Goal: Task Accomplishment & Management: Use online tool/utility

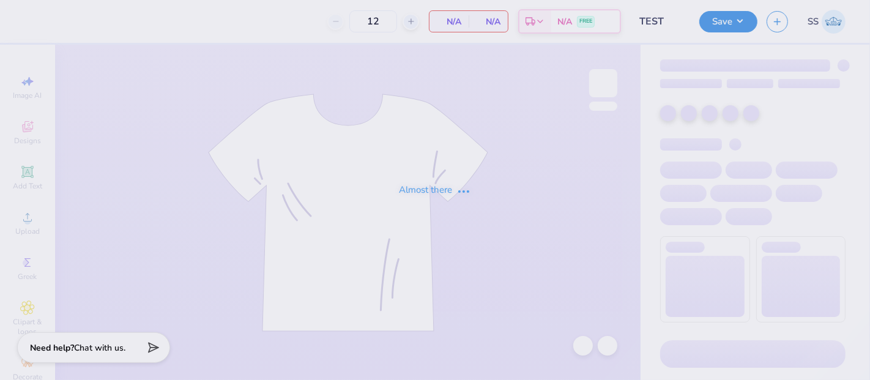
type input "TEST"
type input "50"
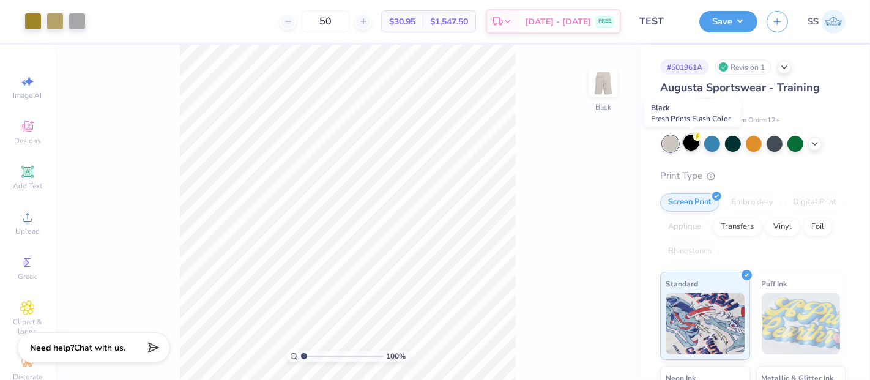
click at [690, 144] on div at bounding box center [691, 143] width 16 height 16
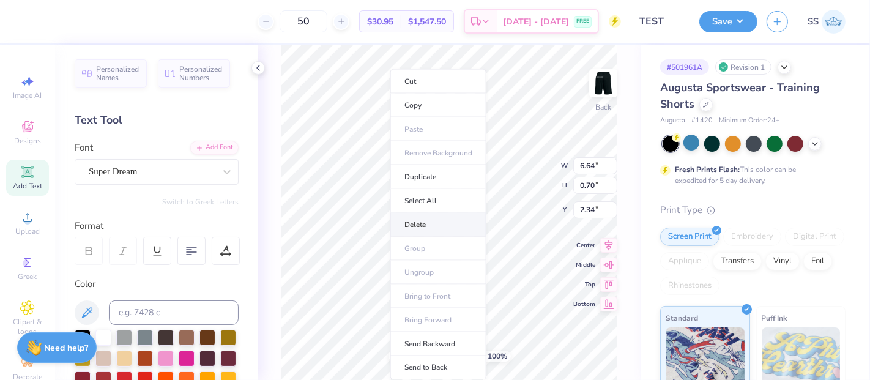
click at [414, 213] on li "Delete" at bounding box center [438, 225] width 96 height 24
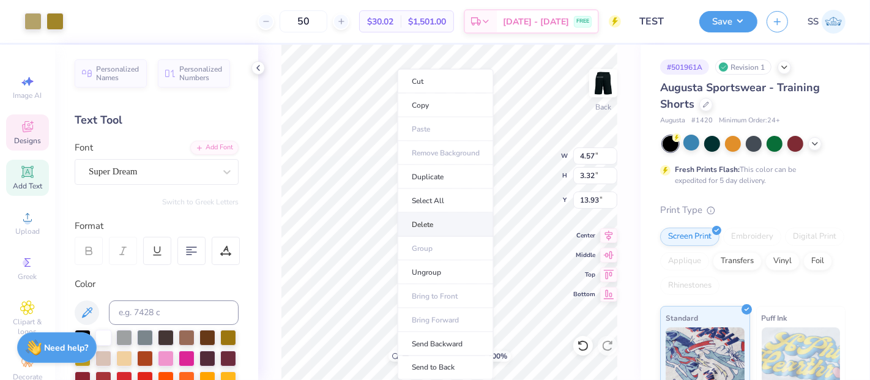
click at [440, 222] on li "Delete" at bounding box center [446, 225] width 96 height 24
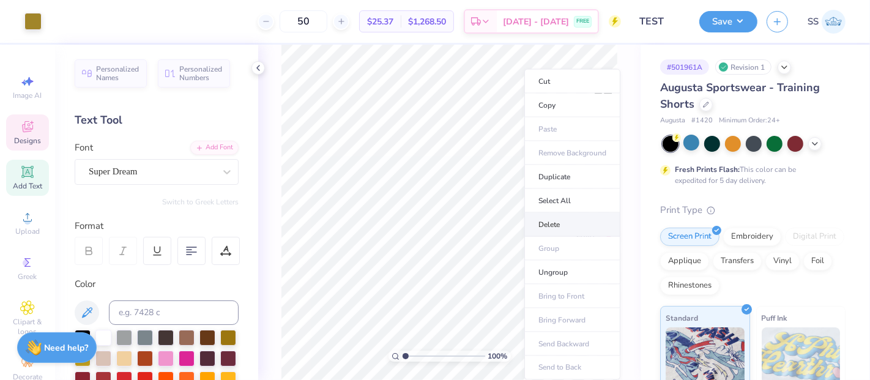
click at [557, 217] on li "Delete" at bounding box center [572, 225] width 96 height 24
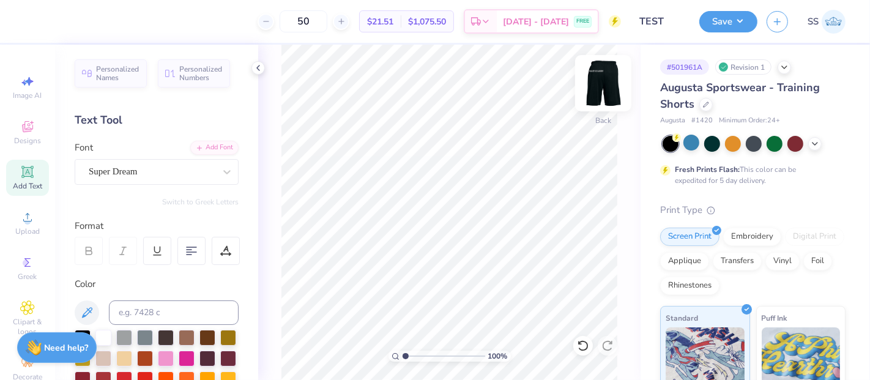
click at [603, 71] on img at bounding box center [603, 83] width 49 height 49
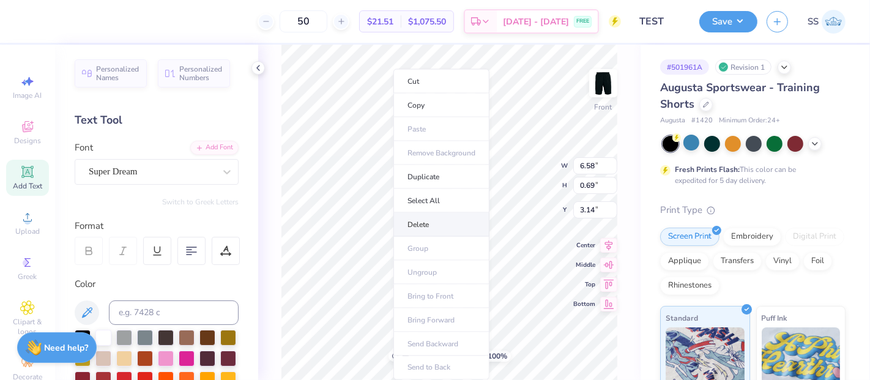
click at [430, 214] on li "Delete" at bounding box center [441, 225] width 96 height 24
